Goal: Use online tool/utility: Utilize a website feature to perform a specific function

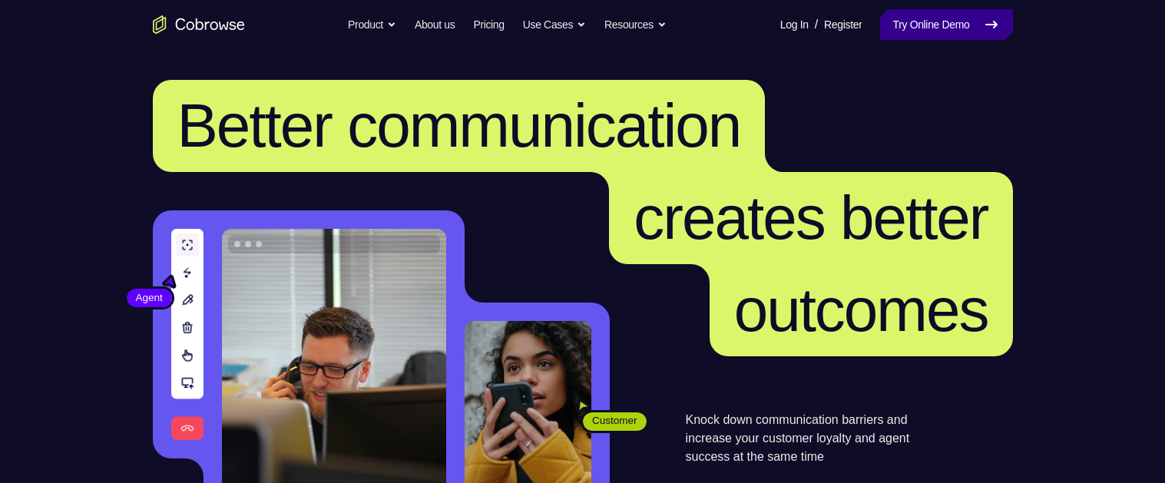
click at [903, 24] on link "Try Online Demo" at bounding box center [946, 24] width 132 height 31
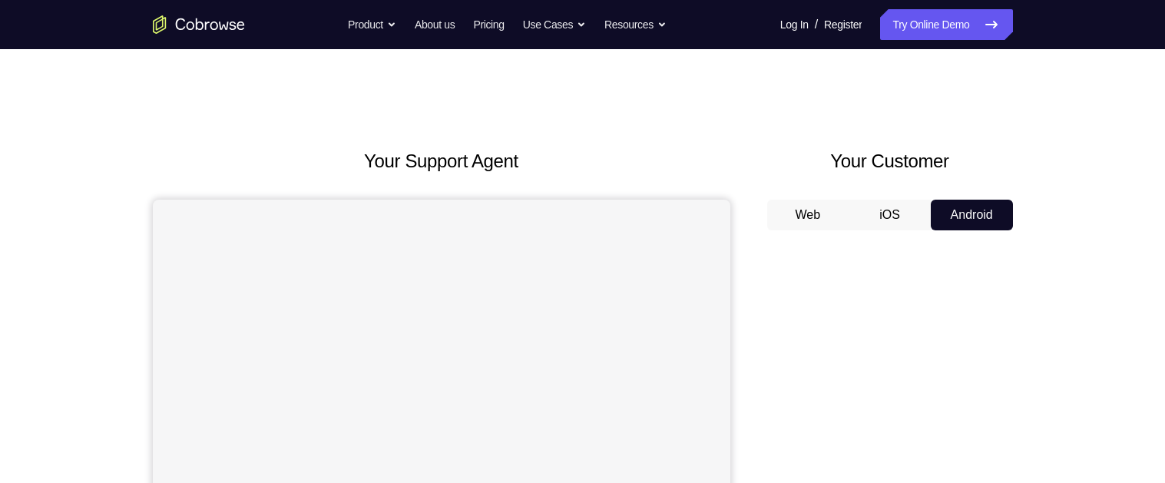
click at [970, 214] on button "Android" at bounding box center [972, 215] width 82 height 31
click at [969, 207] on button "Android" at bounding box center [972, 215] width 82 height 31
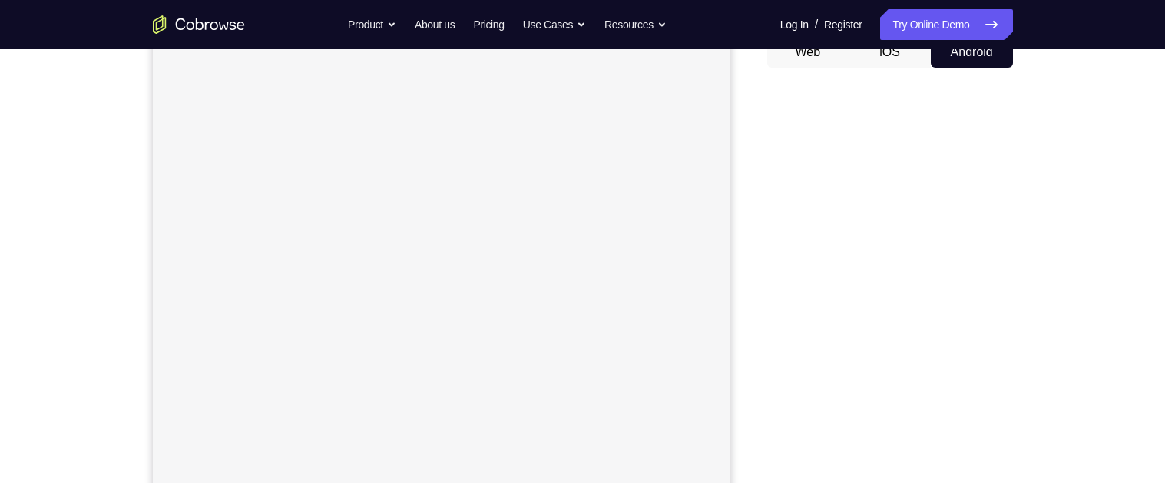
scroll to position [178, 0]
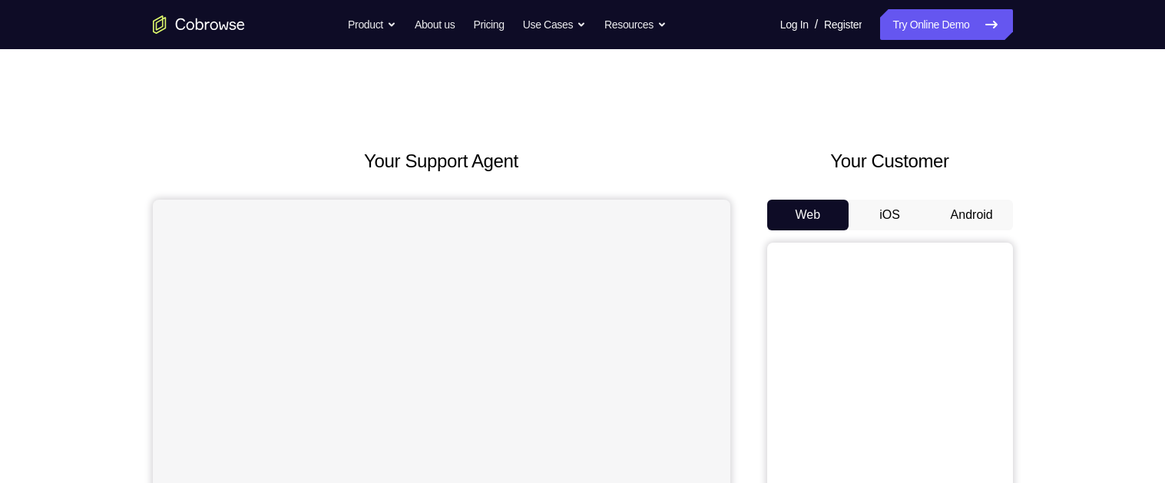
click at [981, 203] on button "Android" at bounding box center [972, 215] width 82 height 31
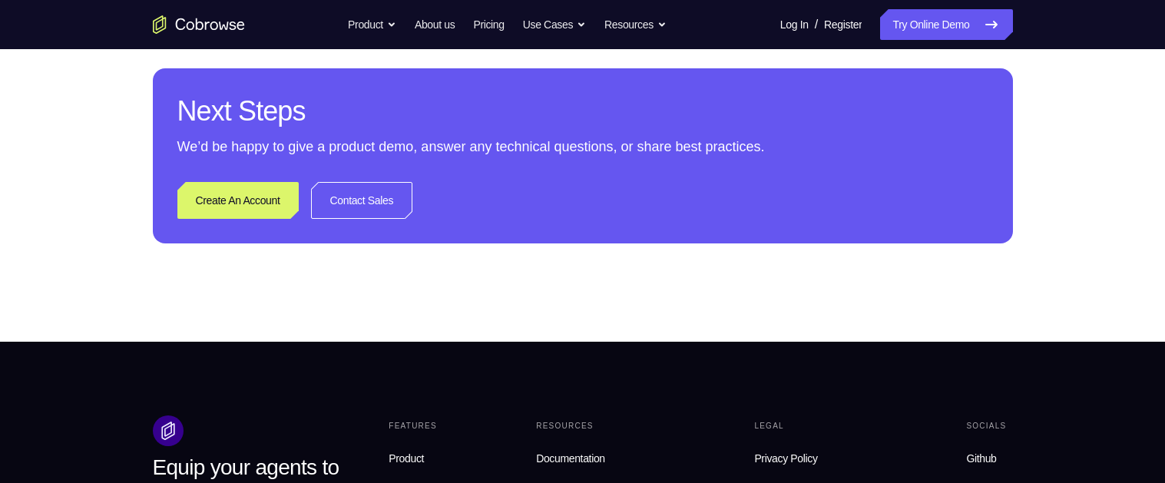
scroll to position [1179, 0]
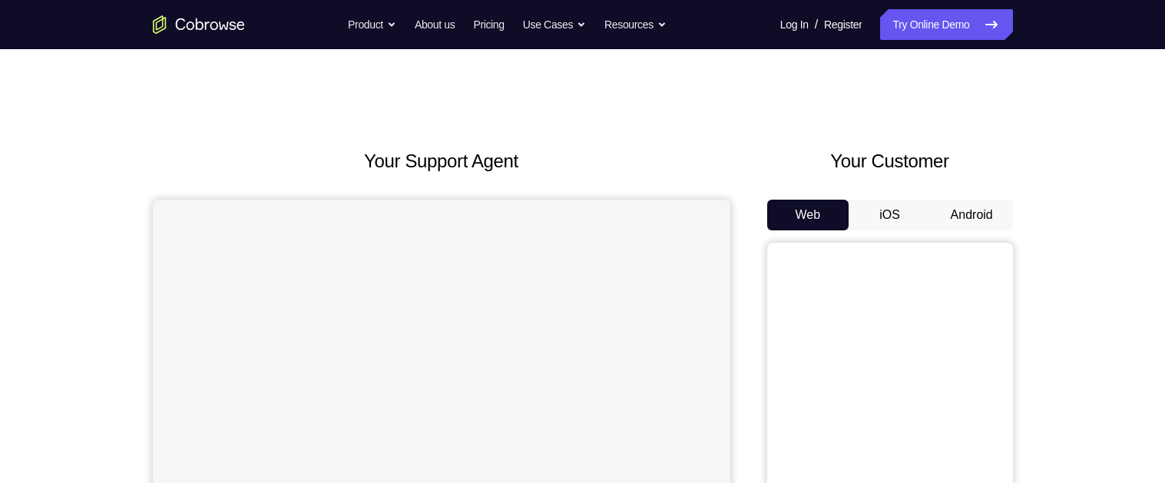
click at [973, 206] on button "Android" at bounding box center [972, 215] width 82 height 31
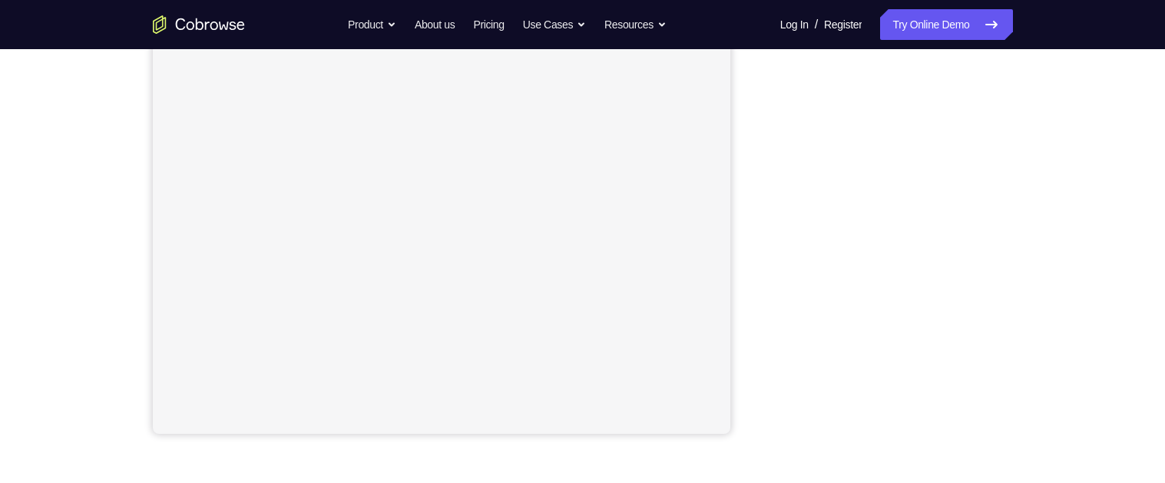
scroll to position [281, 0]
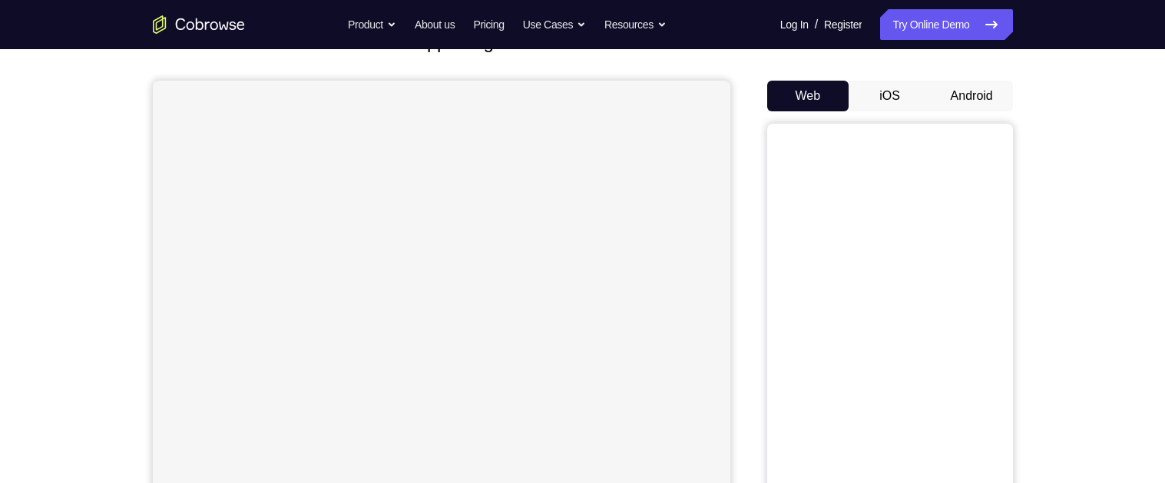
scroll to position [118, 0]
click at [989, 90] on button "Android" at bounding box center [972, 96] width 82 height 31
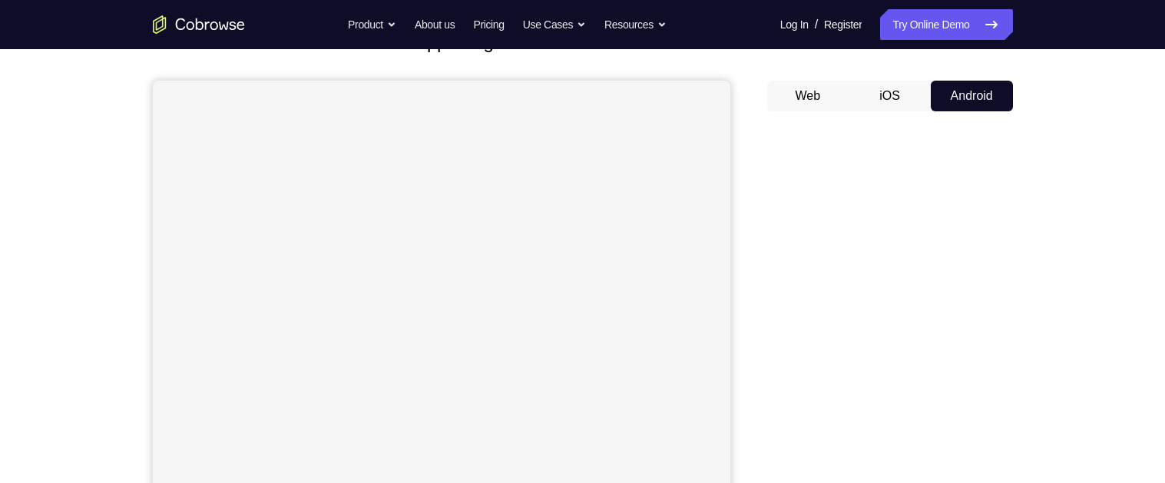
scroll to position [0, 0]
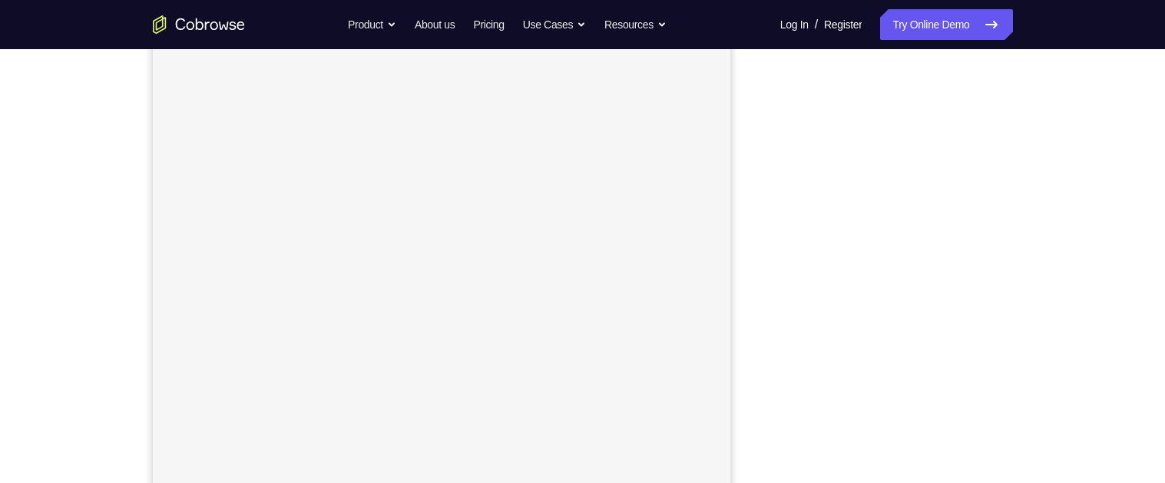
scroll to position [213, 0]
